Goal: Information Seeking & Learning: Learn about a topic

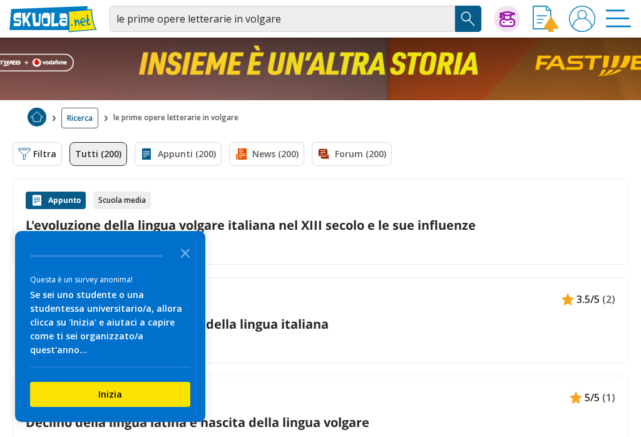
click at [182, 250] on polygon "Close the survey" at bounding box center [185, 252] width 9 height 9
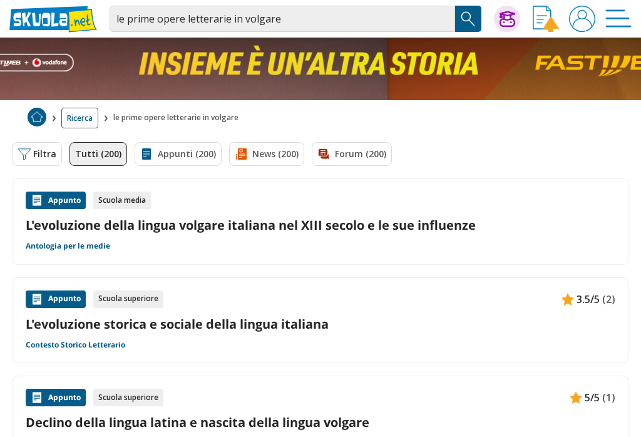
click at [118, 200] on div "Scuola media" at bounding box center [122, 200] width 58 height 18
